Goal: Information Seeking & Learning: Find specific fact

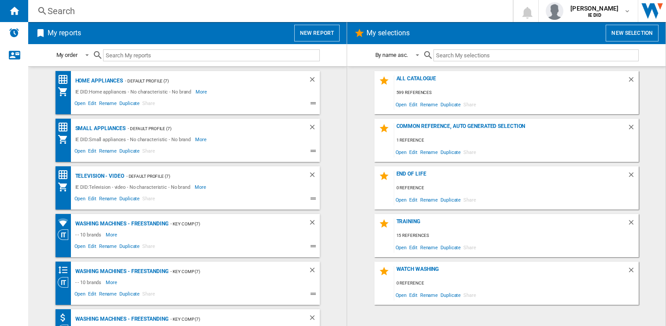
click at [90, 15] on div "Search" at bounding box center [269, 11] width 443 height 12
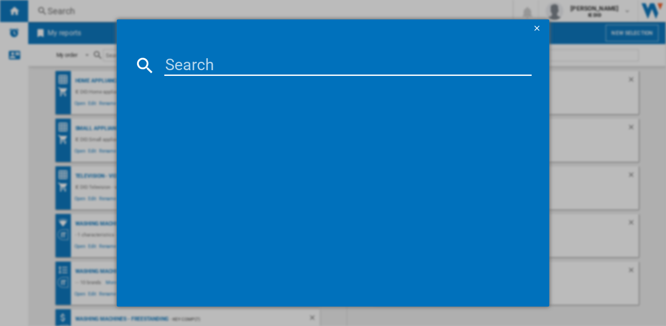
click at [177, 70] on input at bounding box center [348, 65] width 368 height 21
type input "B"
paste input "BU3521UK"
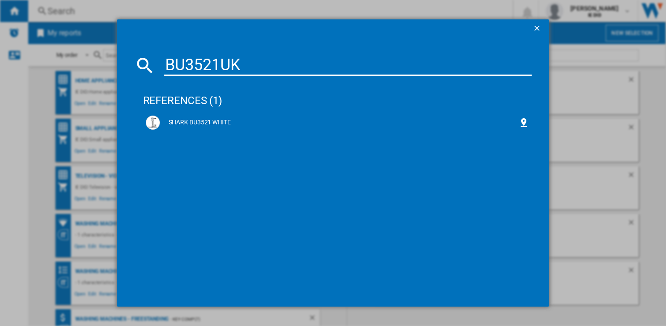
type input "BU3521UK"
click at [201, 123] on div "SHARK BU3521 WHITE" at bounding box center [339, 122] width 359 height 9
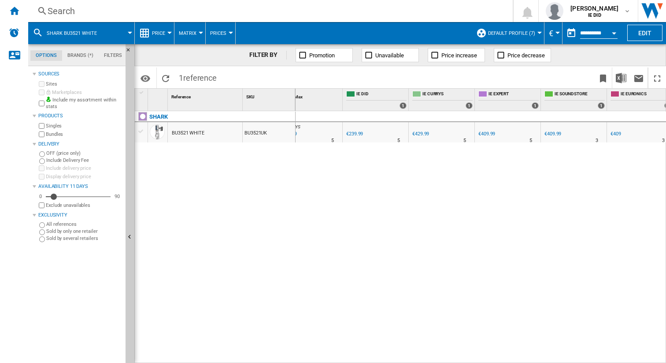
click at [152, 10] on div "Search" at bounding box center [269, 11] width 443 height 12
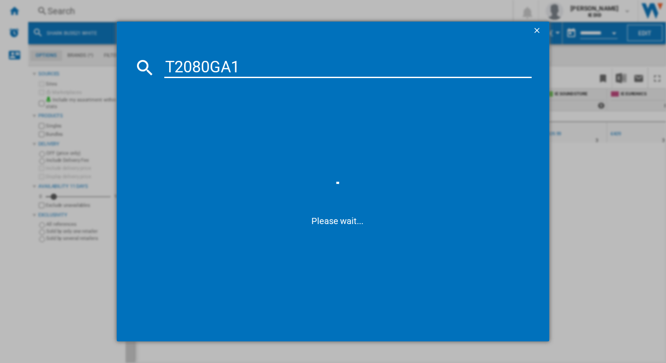
type input "T2080GA1"
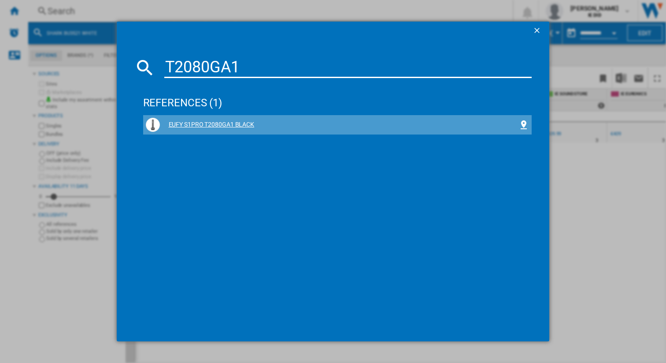
click at [202, 123] on div "EUFY S1PRO T2080GA1 BLACK" at bounding box center [339, 124] width 359 height 9
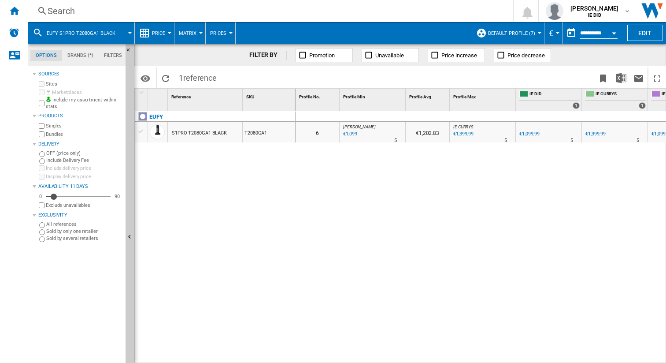
click at [350, 133] on div "€1,099" at bounding box center [349, 134] width 15 height 9
click at [215, 11] on div "Search" at bounding box center [269, 11] width 443 height 12
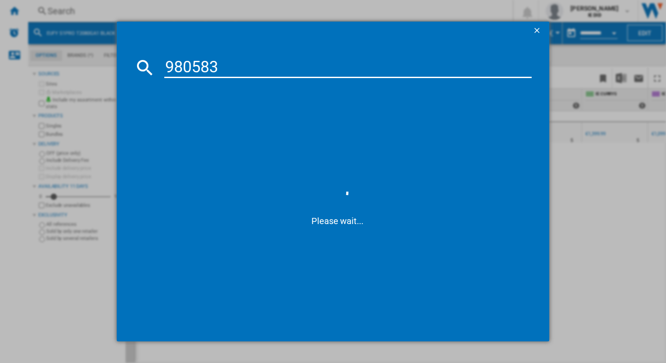
type input "980583"
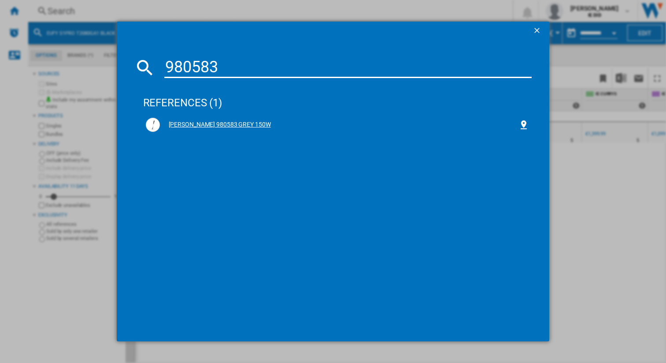
click at [204, 123] on div "[PERSON_NAME] 980583 GREY 150W" at bounding box center [339, 124] width 359 height 9
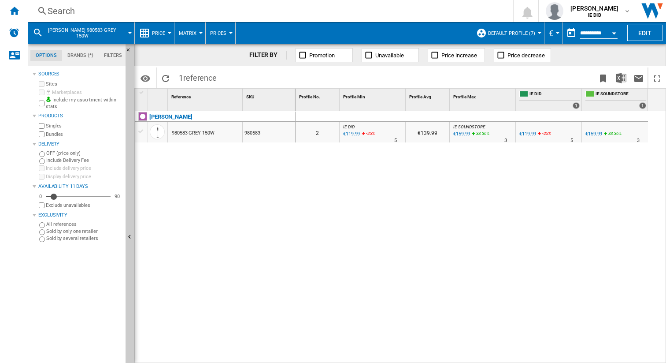
click at [238, 13] on div "Search" at bounding box center [269, 11] width 443 height 12
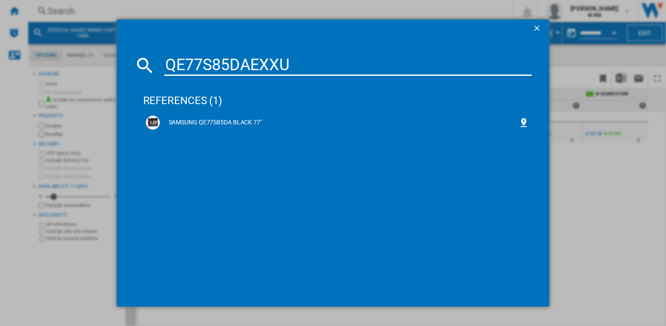
type input "QE77S85DAEXXU"
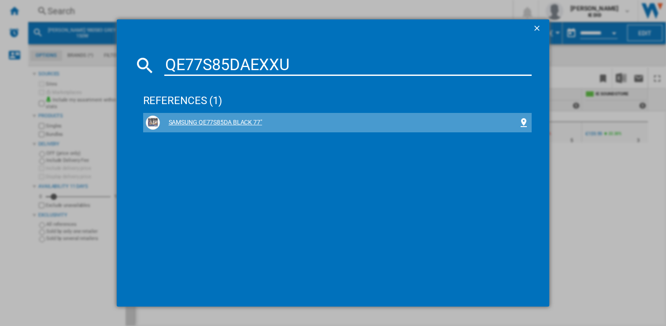
click at [226, 123] on div "SAMSUNG QE77S85DA BLACK 77"" at bounding box center [339, 122] width 359 height 9
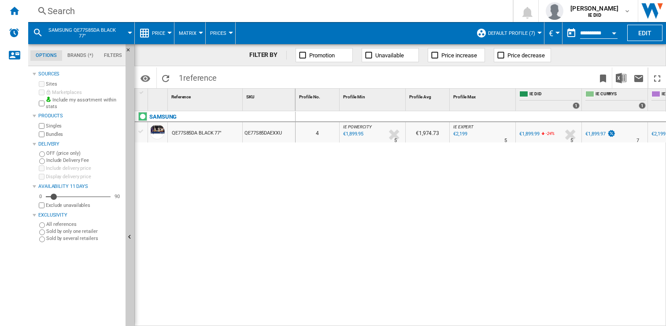
click at [349, 134] on div "€1,899.95" at bounding box center [353, 134] width 22 height 9
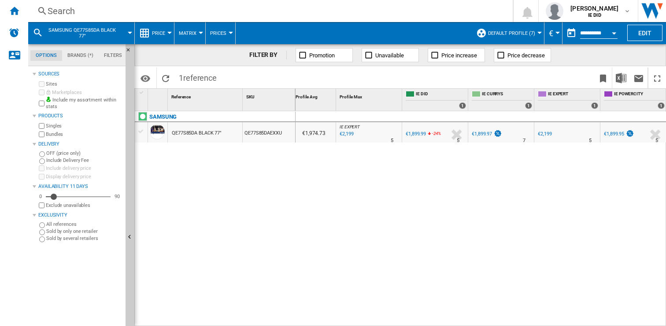
scroll to position [0, 113]
click at [486, 132] on div "€1,899.97" at bounding box center [483, 134] width 20 height 6
